Goal: Task Accomplishment & Management: Manage account settings

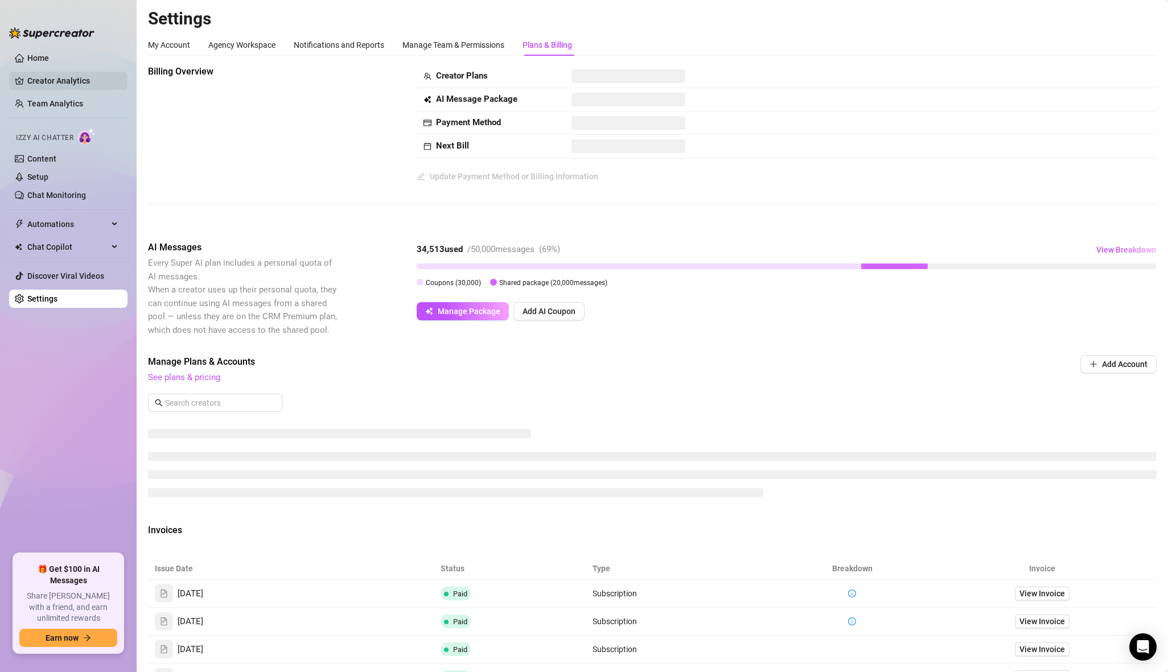
click at [76, 79] on link "Creator Analytics" at bounding box center [72, 81] width 91 height 18
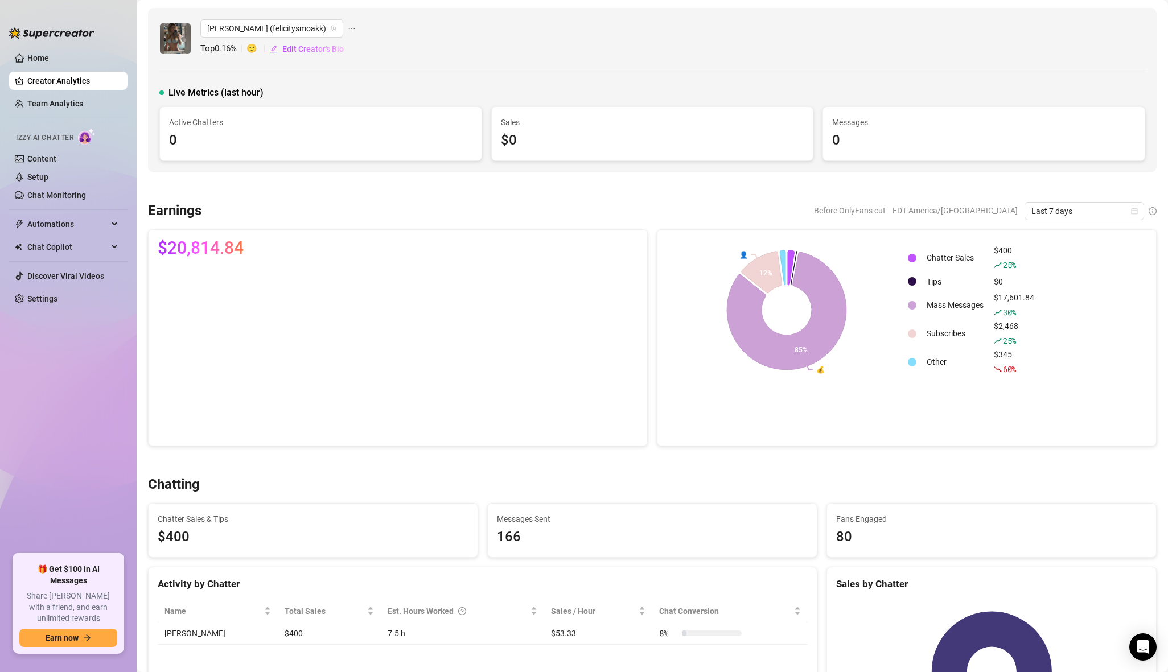
click at [1055, 208] on span "Last 7 days" at bounding box center [1084, 211] width 106 height 17
click at [1069, 275] on div "Last 30 days" at bounding box center [1084, 270] width 101 height 13
click at [1080, 207] on span "Last 30 days" at bounding box center [1084, 211] width 106 height 17
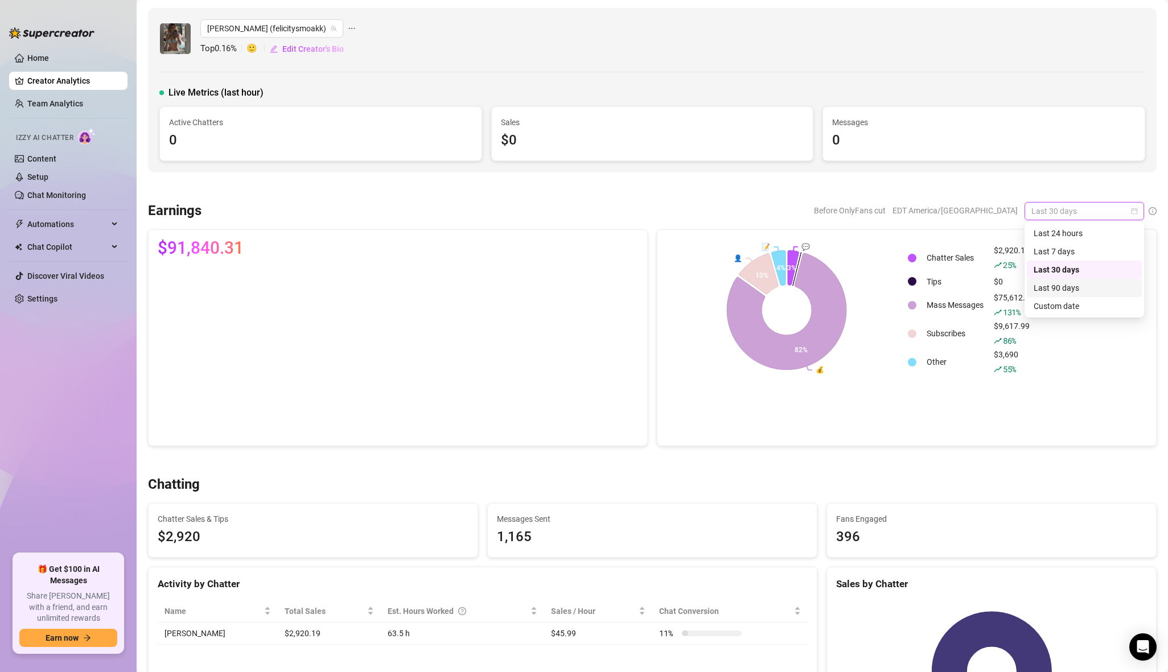
click at [1059, 285] on div "Last 90 days" at bounding box center [1084, 288] width 101 height 13
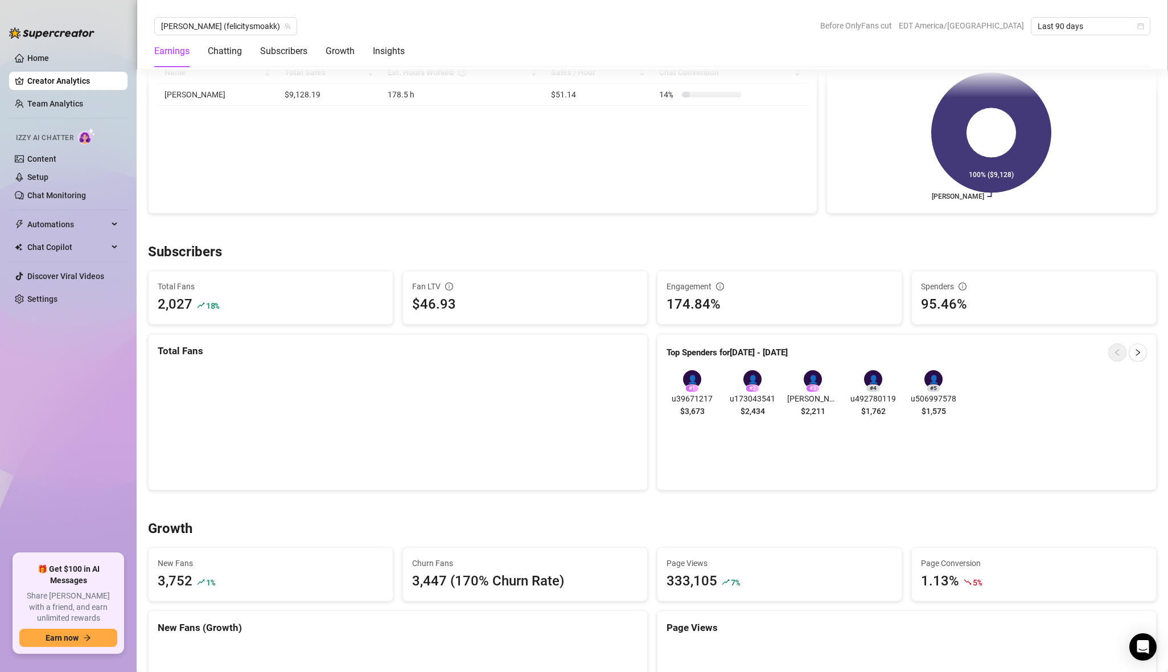
scroll to position [539, 0]
